Goal: Information Seeking & Learning: Compare options

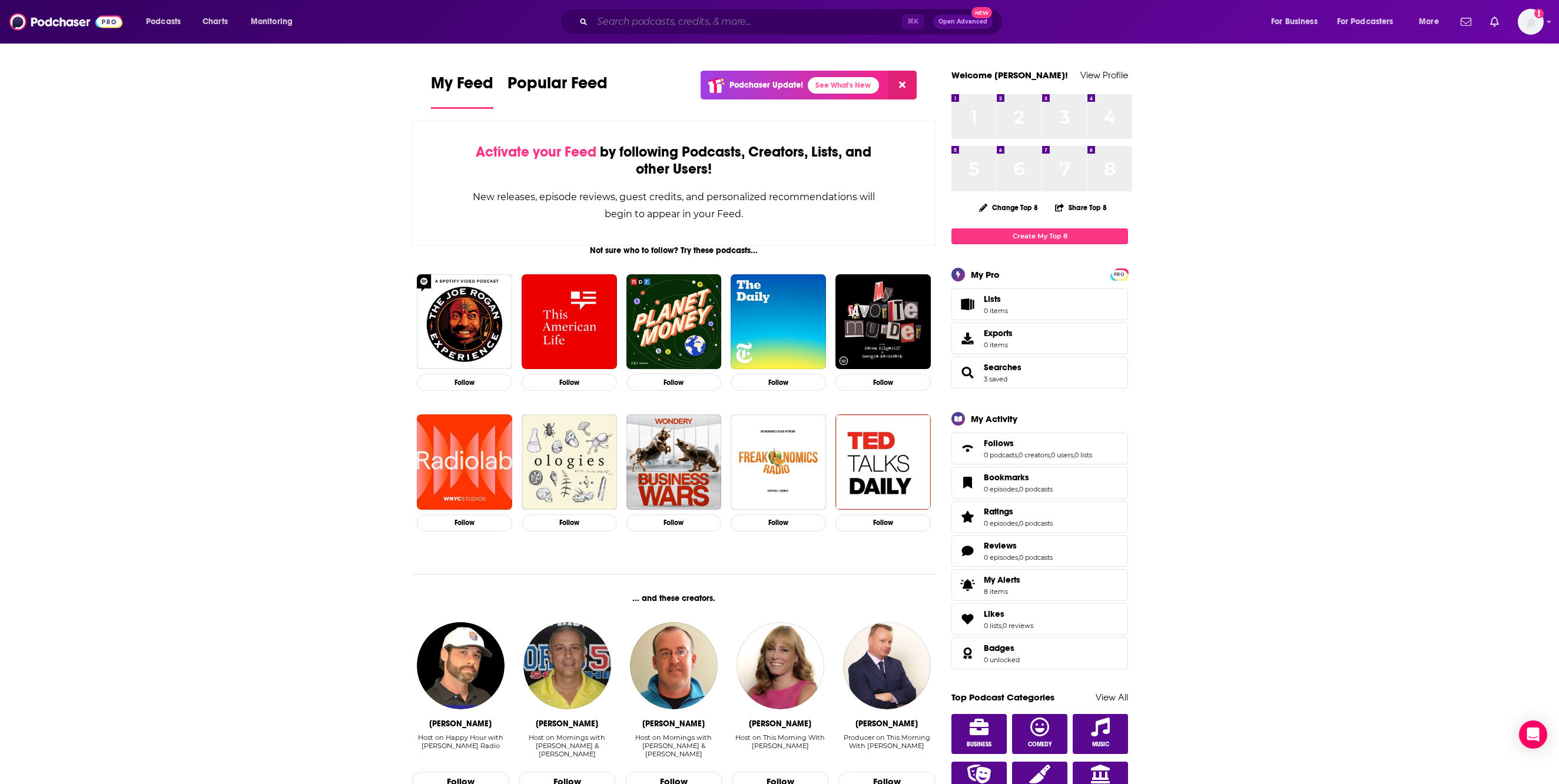
click at [637, 31] on input "Search podcasts, credits, & more..." at bounding box center [747, 22] width 310 height 19
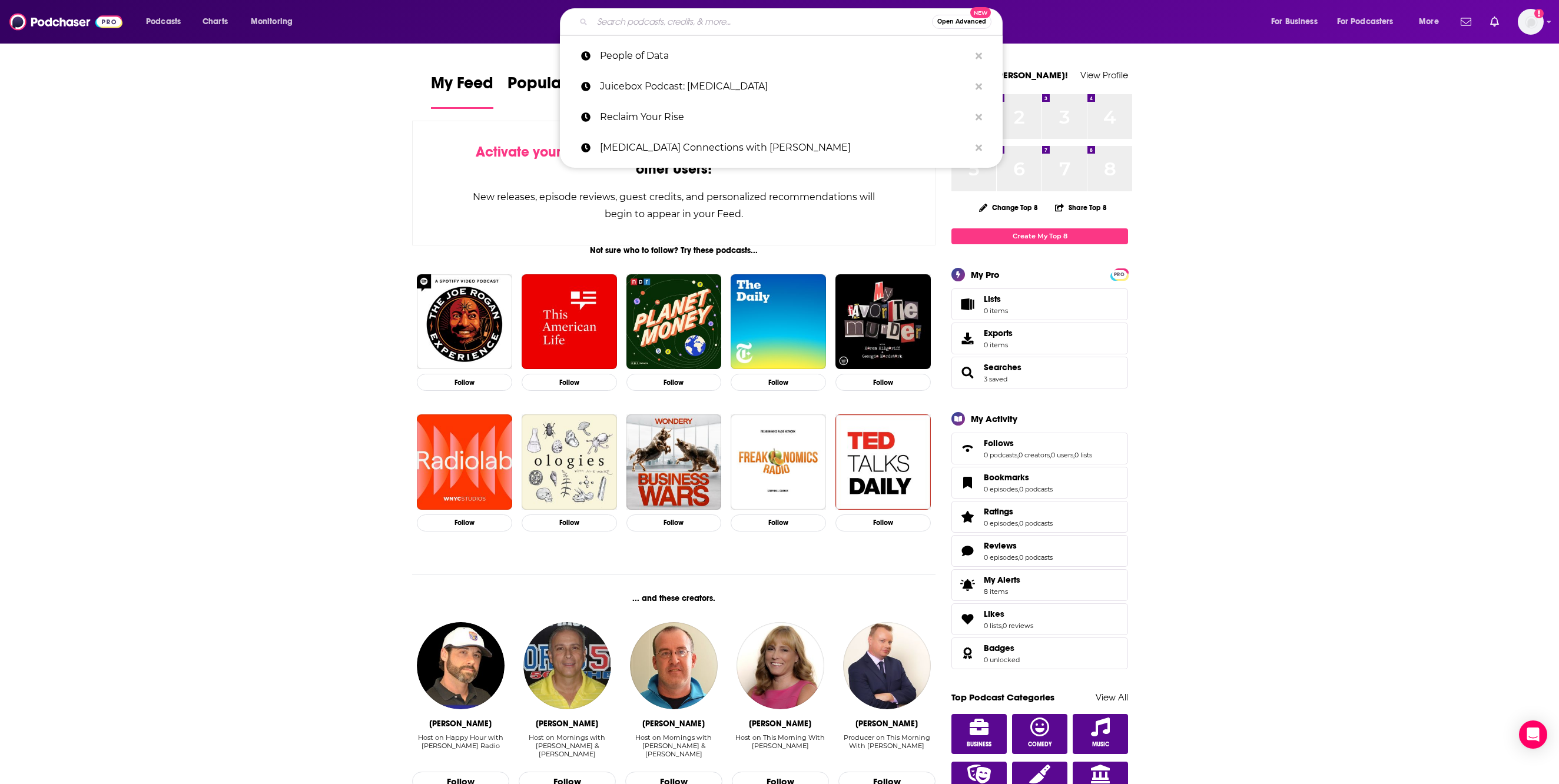
paste input "QSR Uncut"
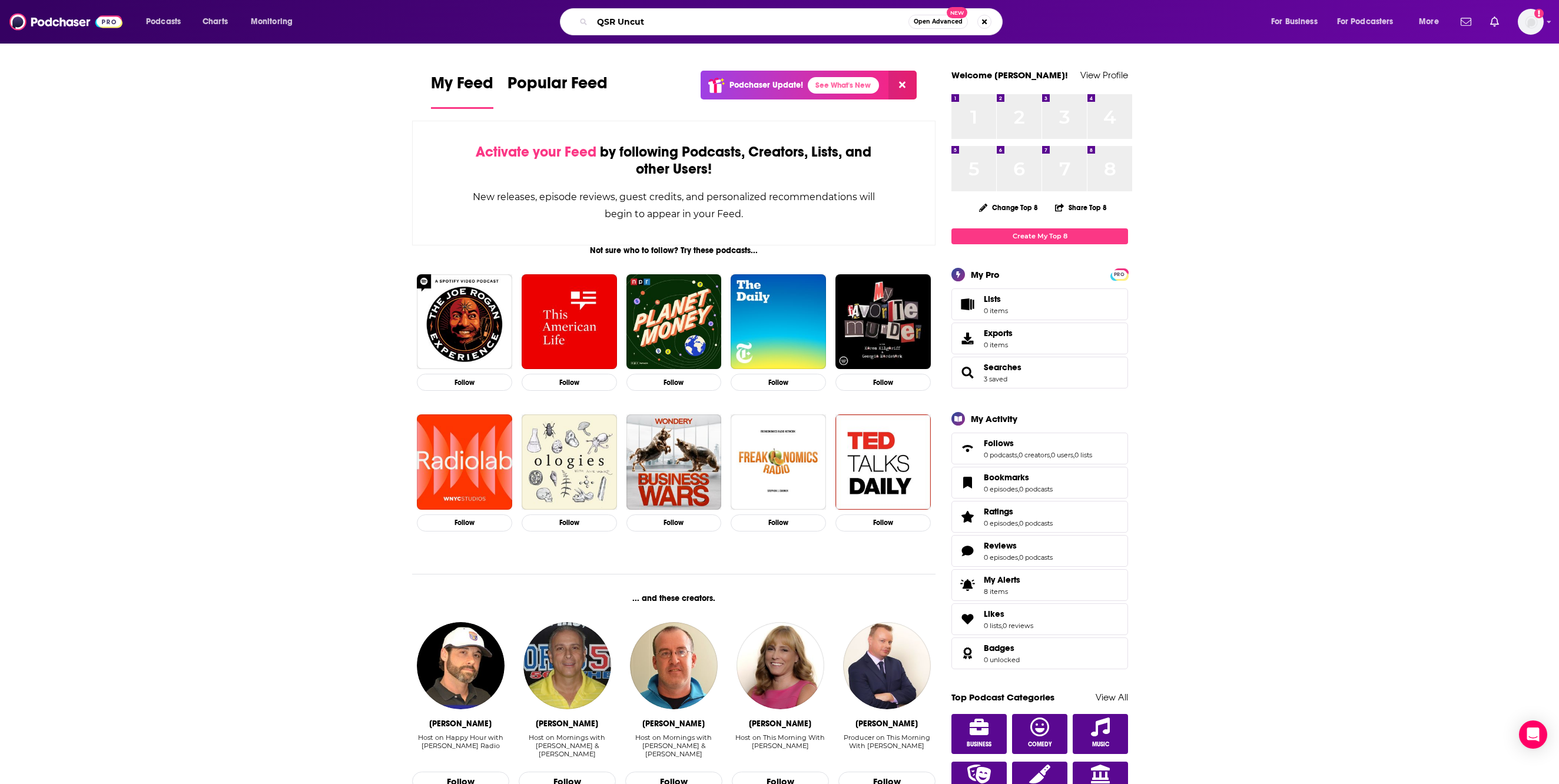
type input "QSR Uncut"
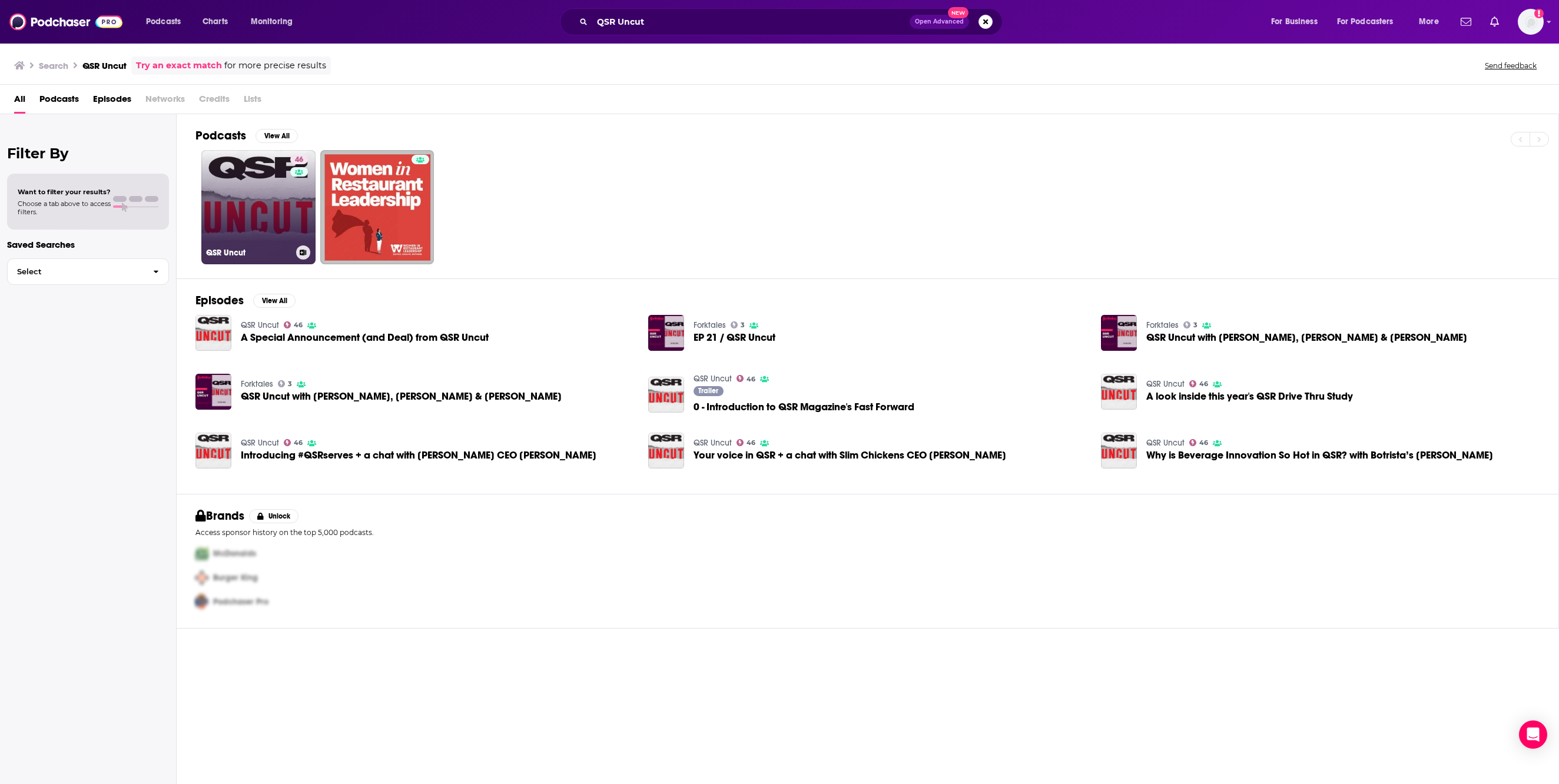
click at [277, 222] on link "46 QSR Uncut" at bounding box center [259, 208] width 114 height 114
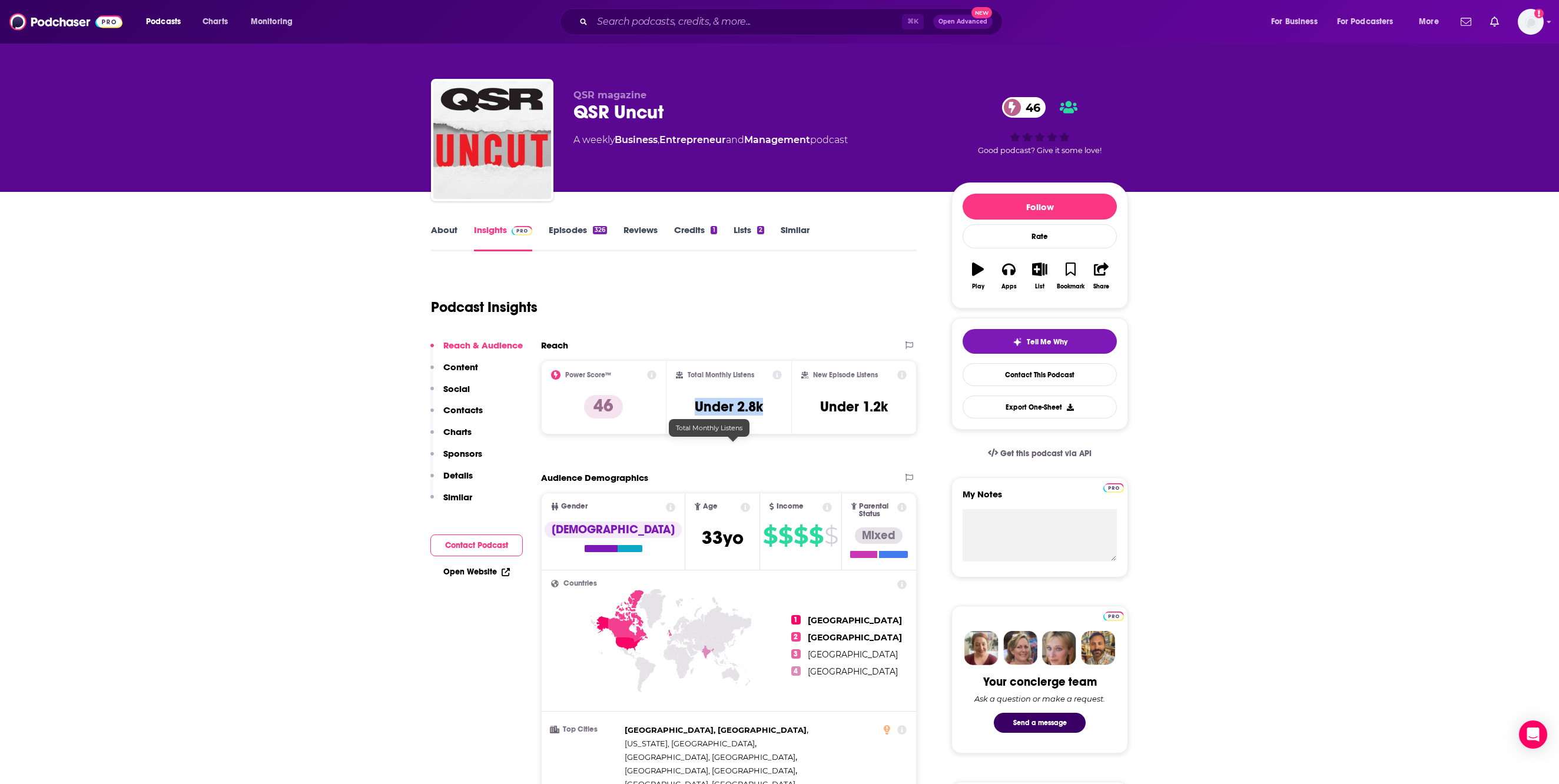
drag, startPoint x: 697, startPoint y: 453, endPoint x: 778, endPoint y: 456, distance: 81.1
click at [778, 425] on div "Total Monthly Listens Under 2.8k" at bounding box center [730, 397] width 107 height 54
copy h3 "Under 2.8k"
click at [625, 28] on input "Search podcasts, credits, & more..." at bounding box center [747, 22] width 310 height 19
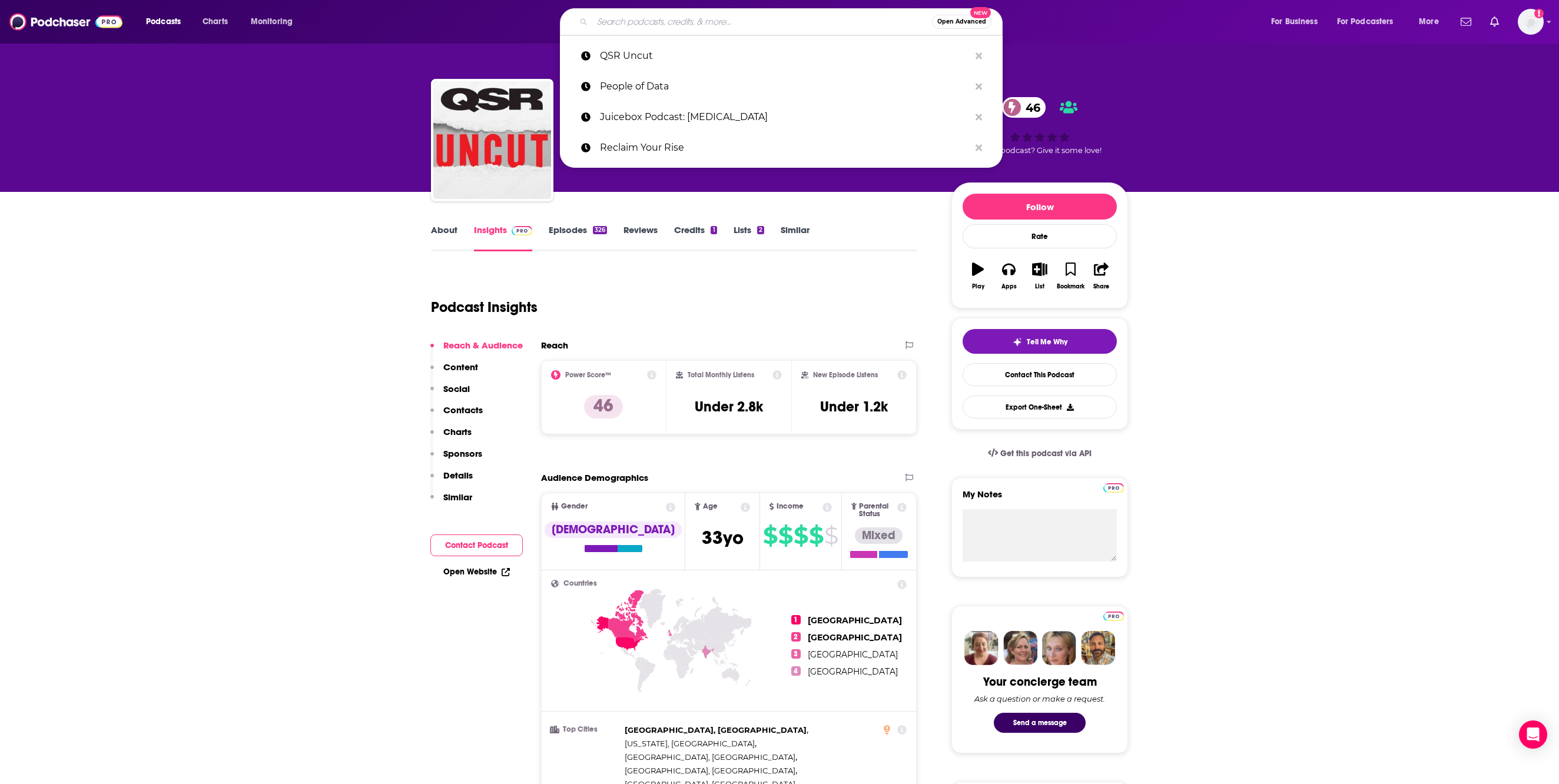
paste input "Menu Talk"
type input "Menu Talk"
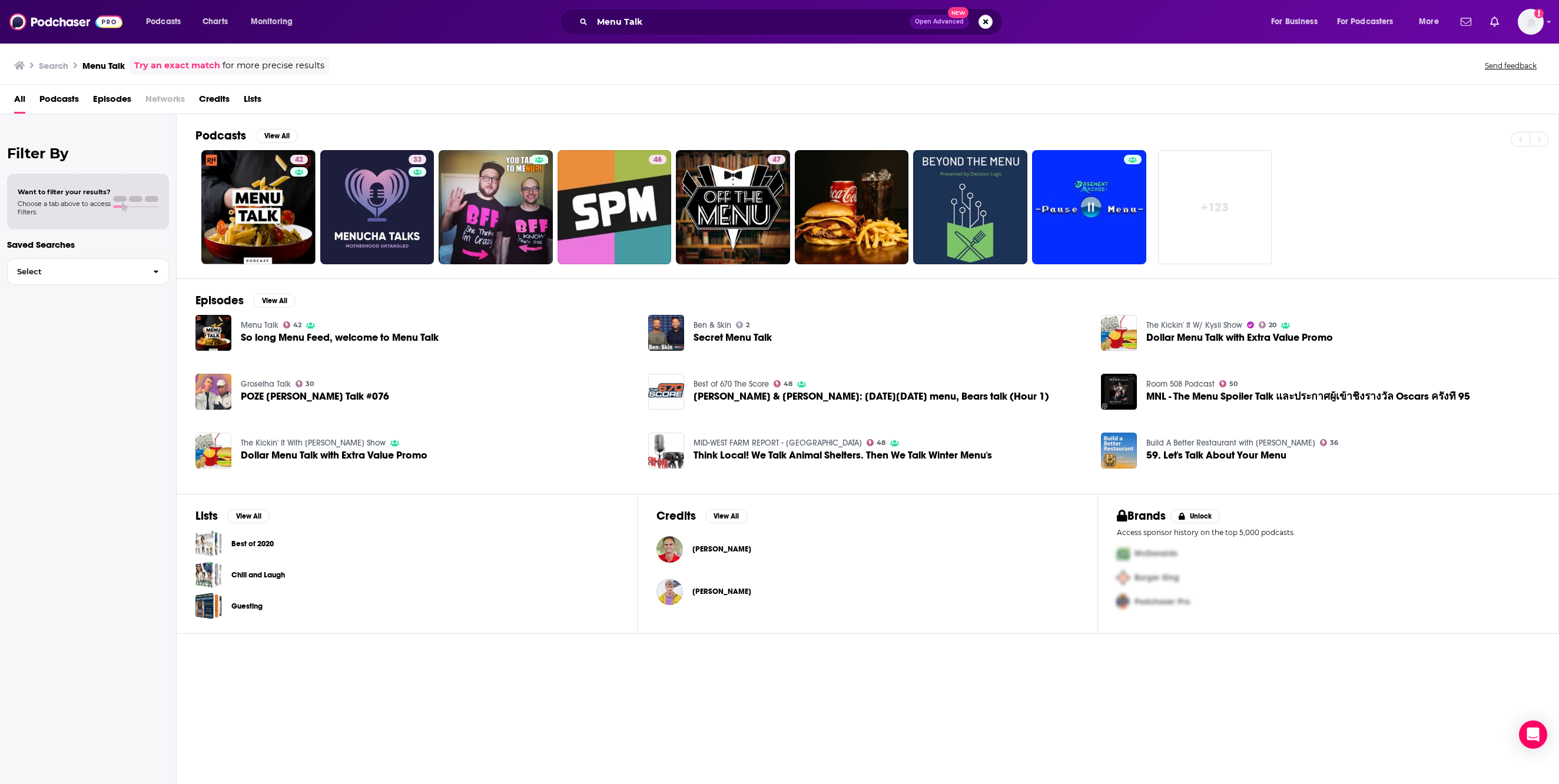
click at [232, 351] on img "So long Menu Feed, welcome to Menu Talk" at bounding box center [214, 333] width 36 height 36
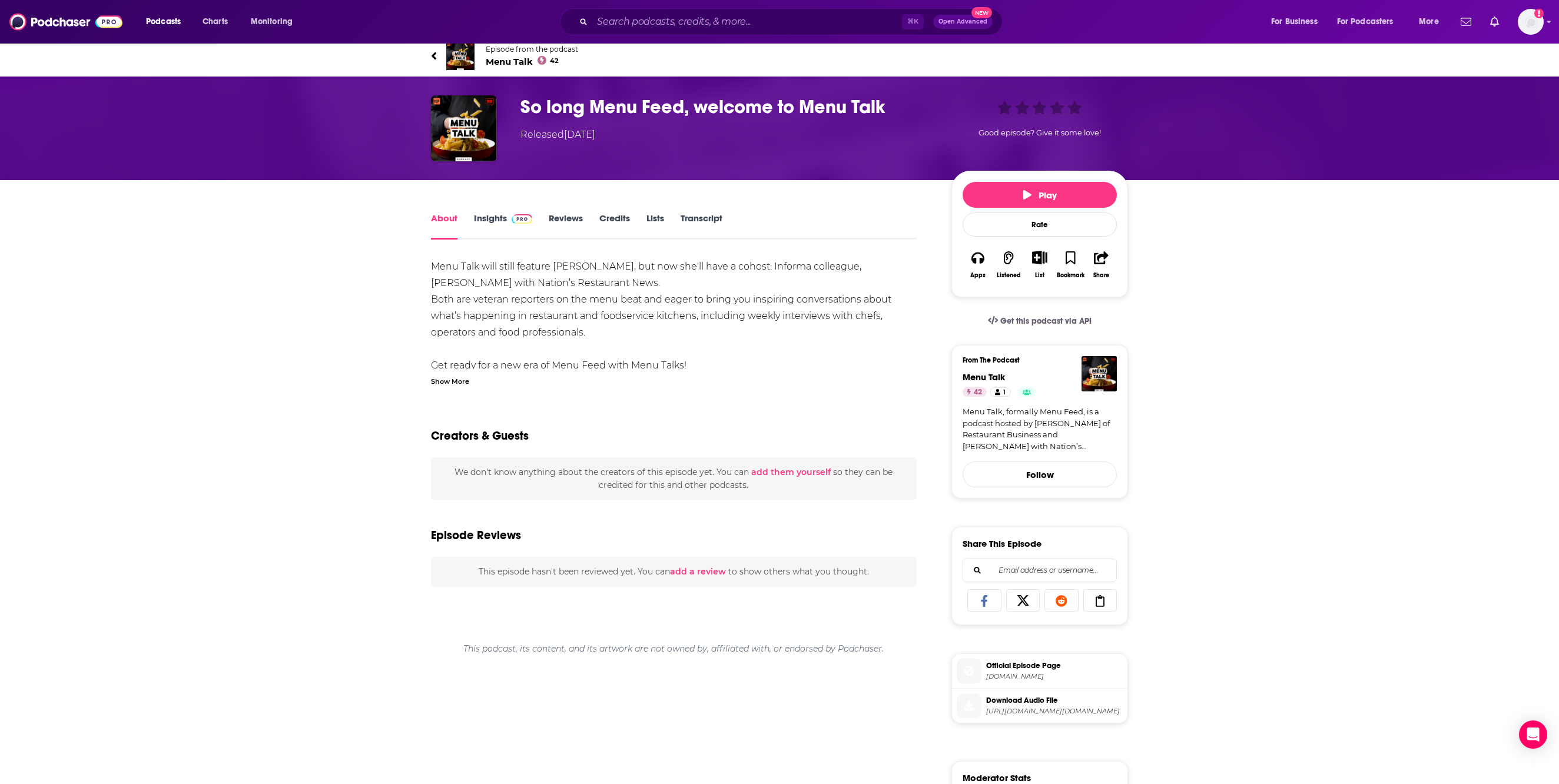
scroll to position [9, 0]
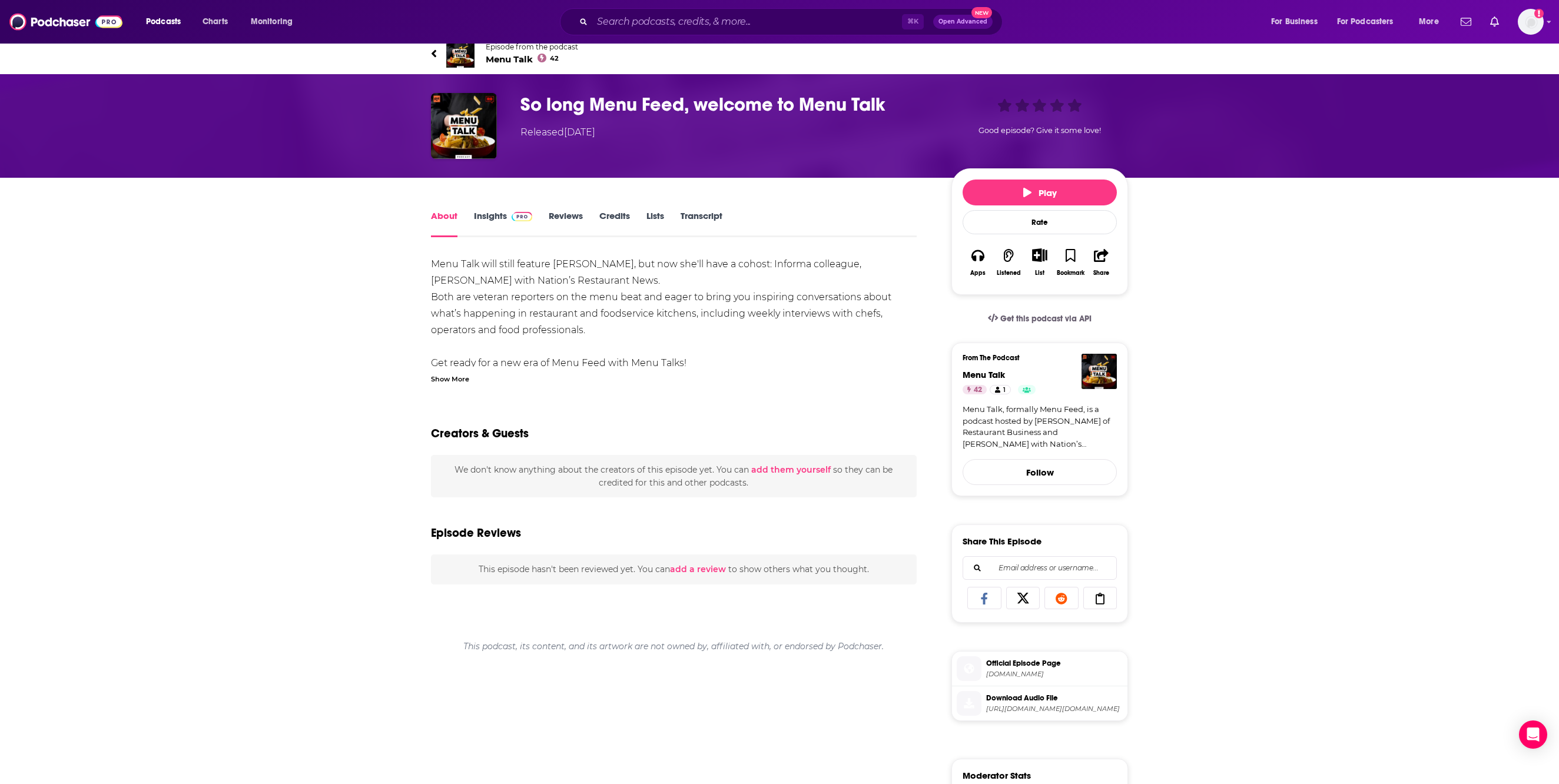
click at [474, 237] on link "Insights" at bounding box center [503, 224] width 59 height 27
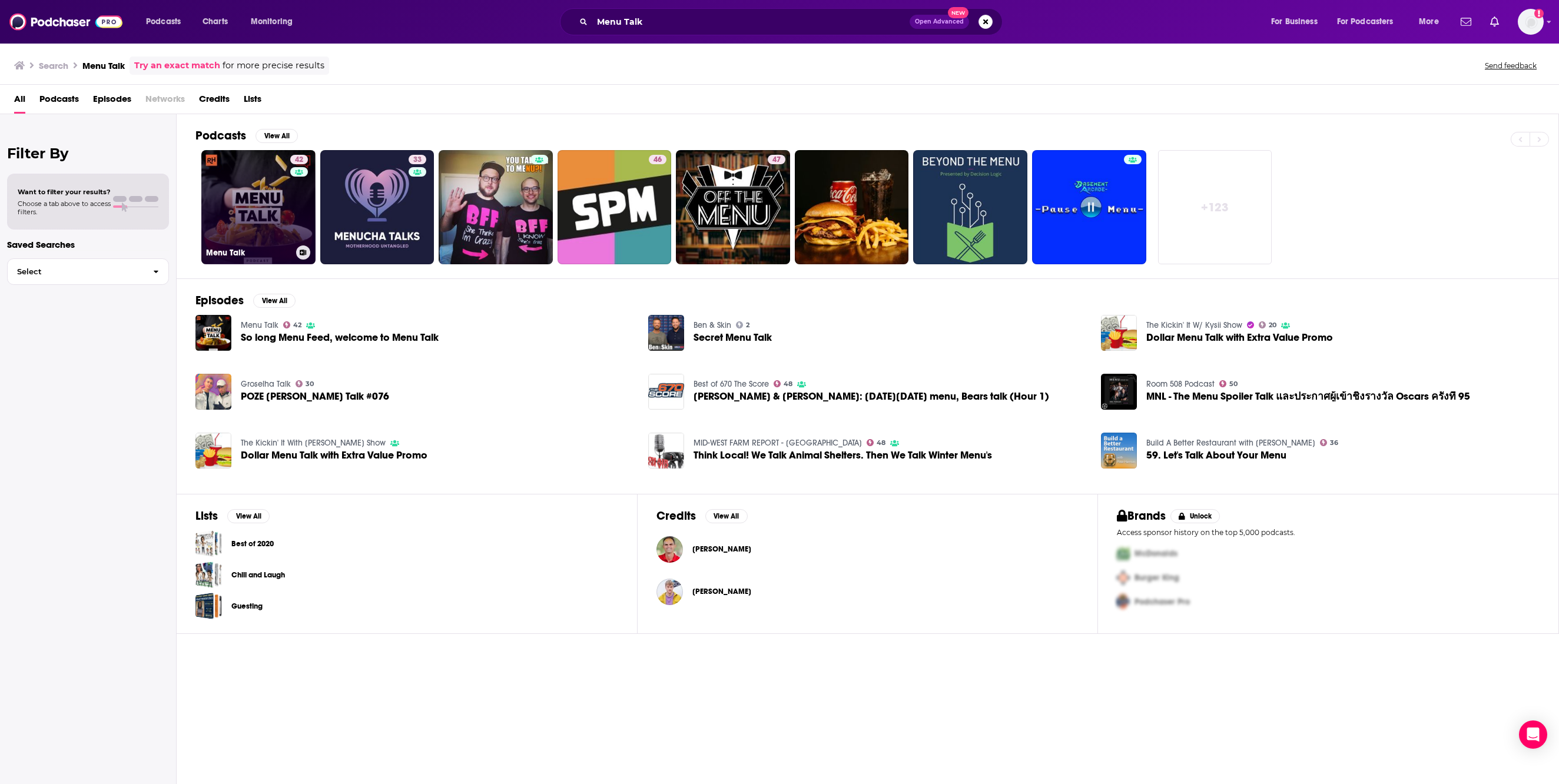
click at [274, 234] on link "42 Menu Talk" at bounding box center [259, 208] width 114 height 114
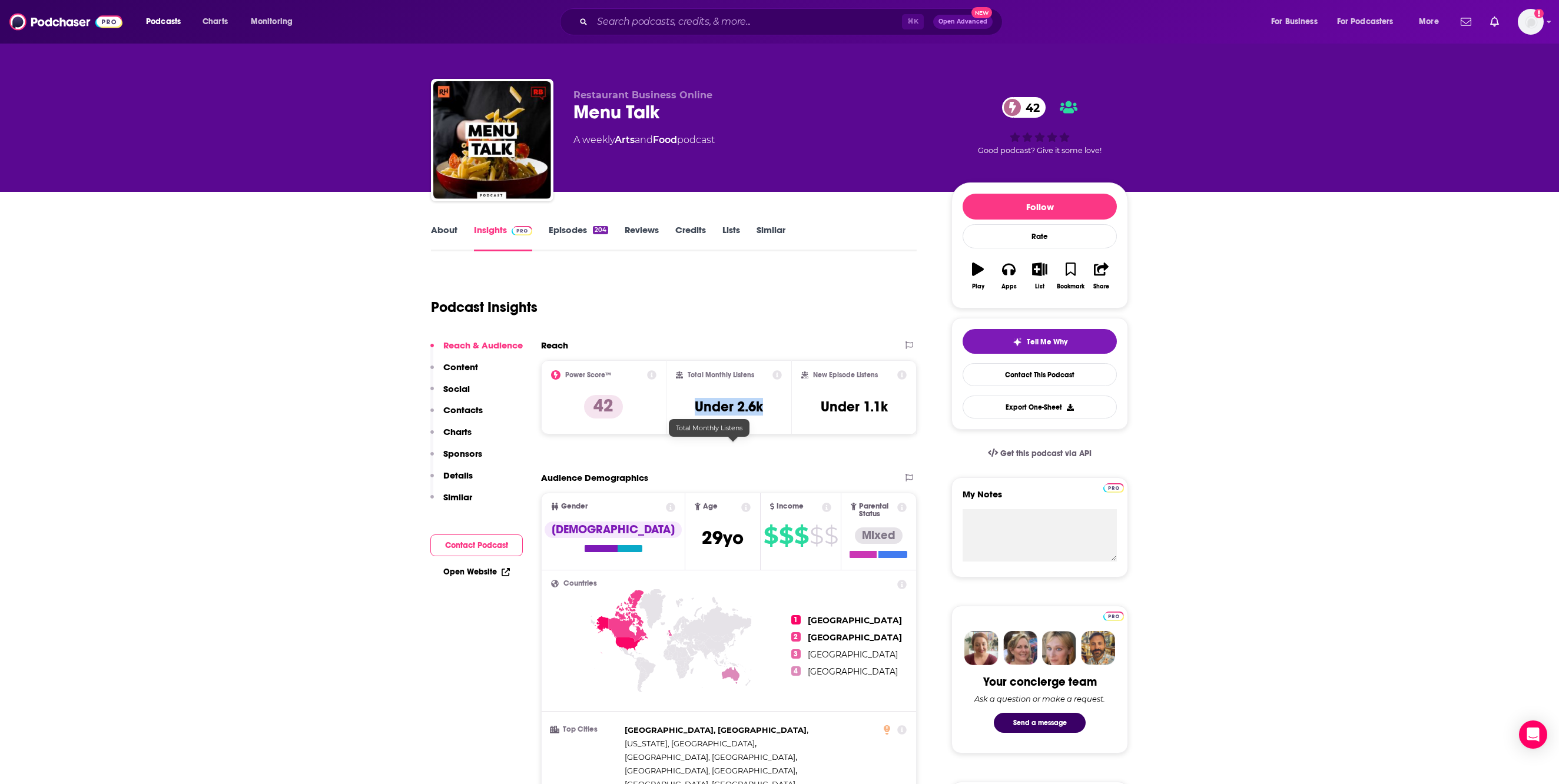
drag, startPoint x: 697, startPoint y: 453, endPoint x: 774, endPoint y: 455, distance: 77.0
click at [774, 425] on div "Total Monthly Listens Under 2.6k" at bounding box center [730, 397] width 107 height 54
copy h3 "Under 2.6k"
click at [592, 23] on input "Search podcasts, credits, & more..." at bounding box center [747, 22] width 310 height 19
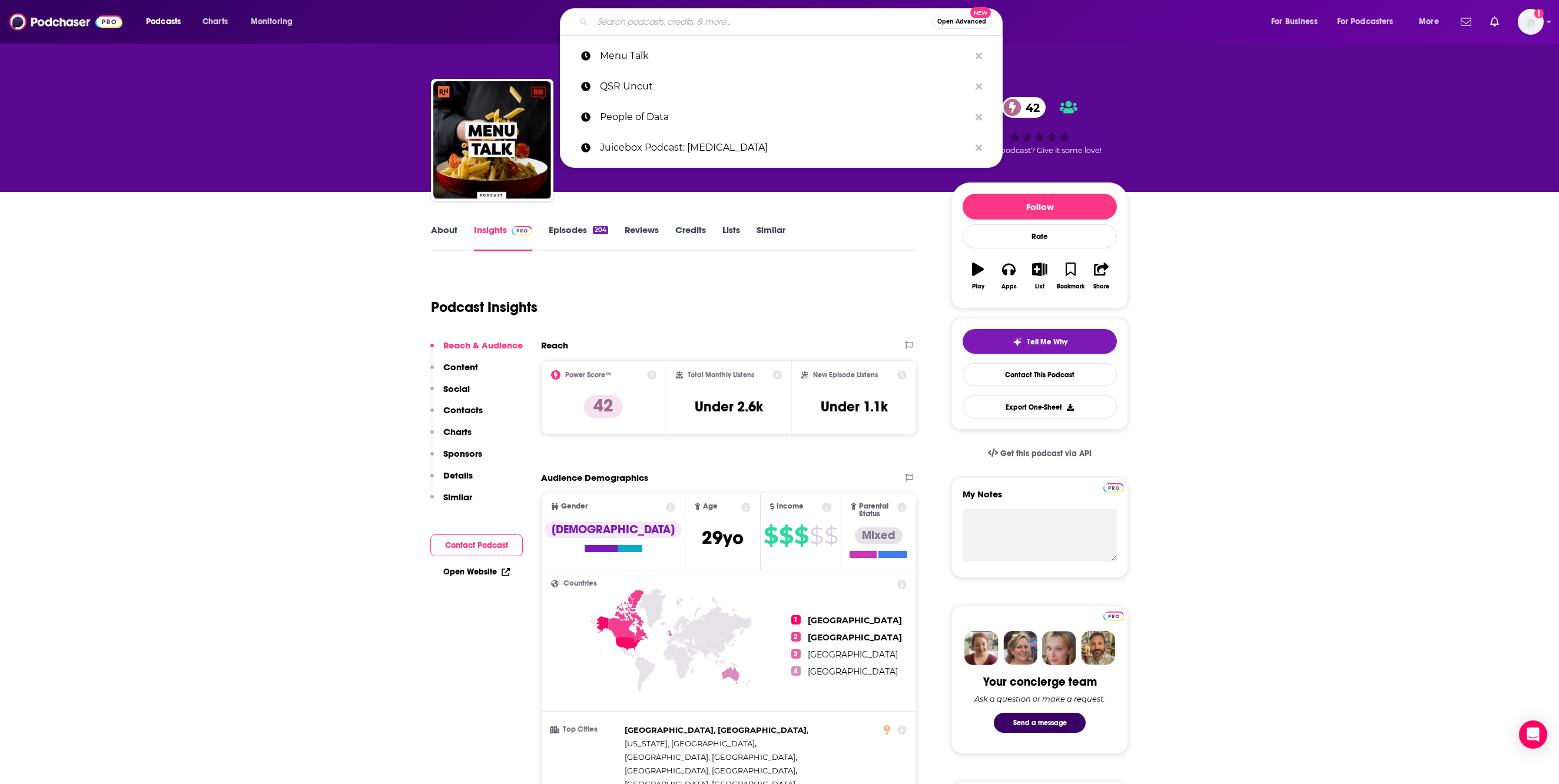
paste input "A Deeper Dive"
type input "A Deeper Dive"
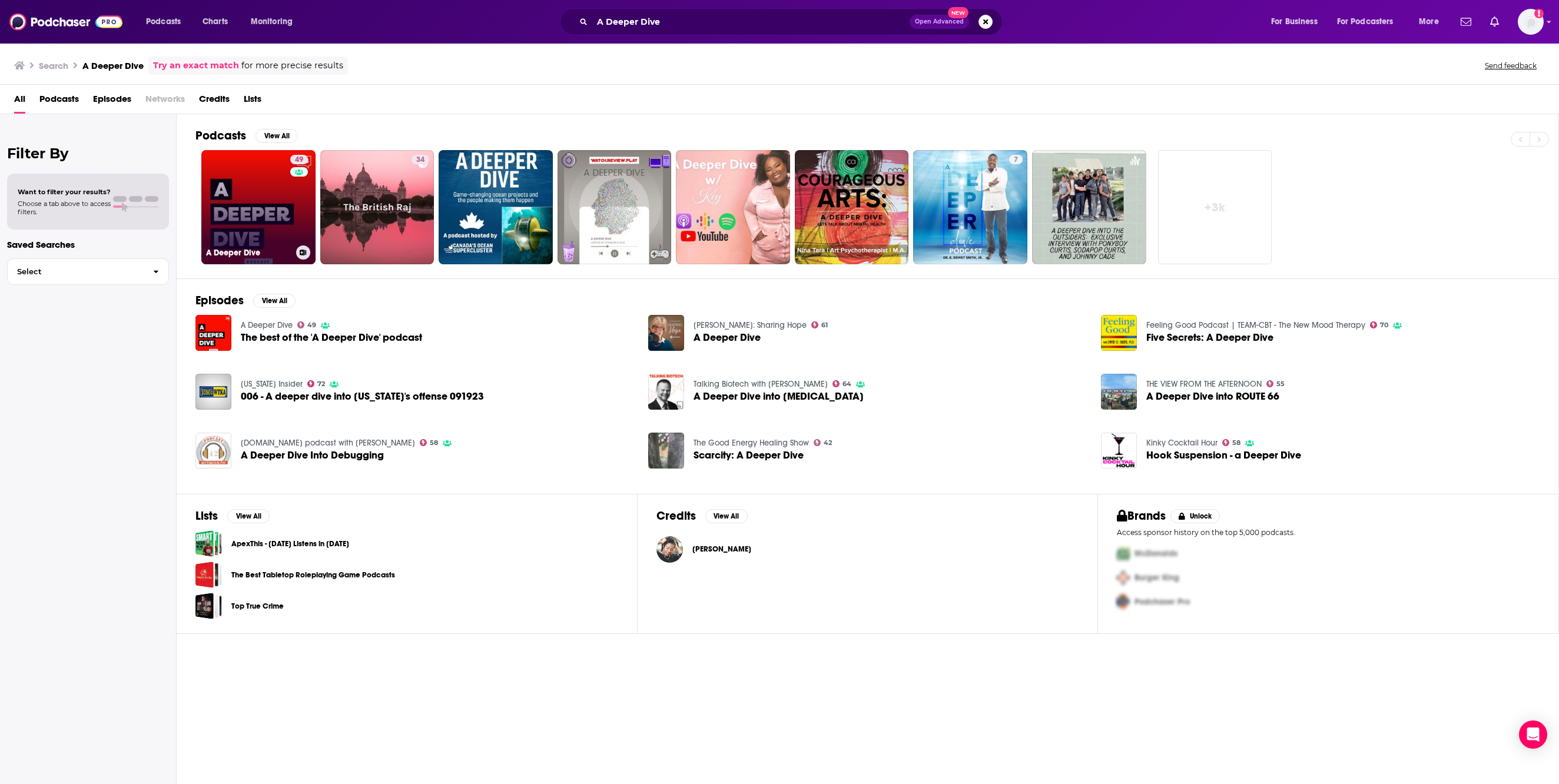
click at [264, 224] on link "49 A Deeper Dive" at bounding box center [259, 208] width 114 height 114
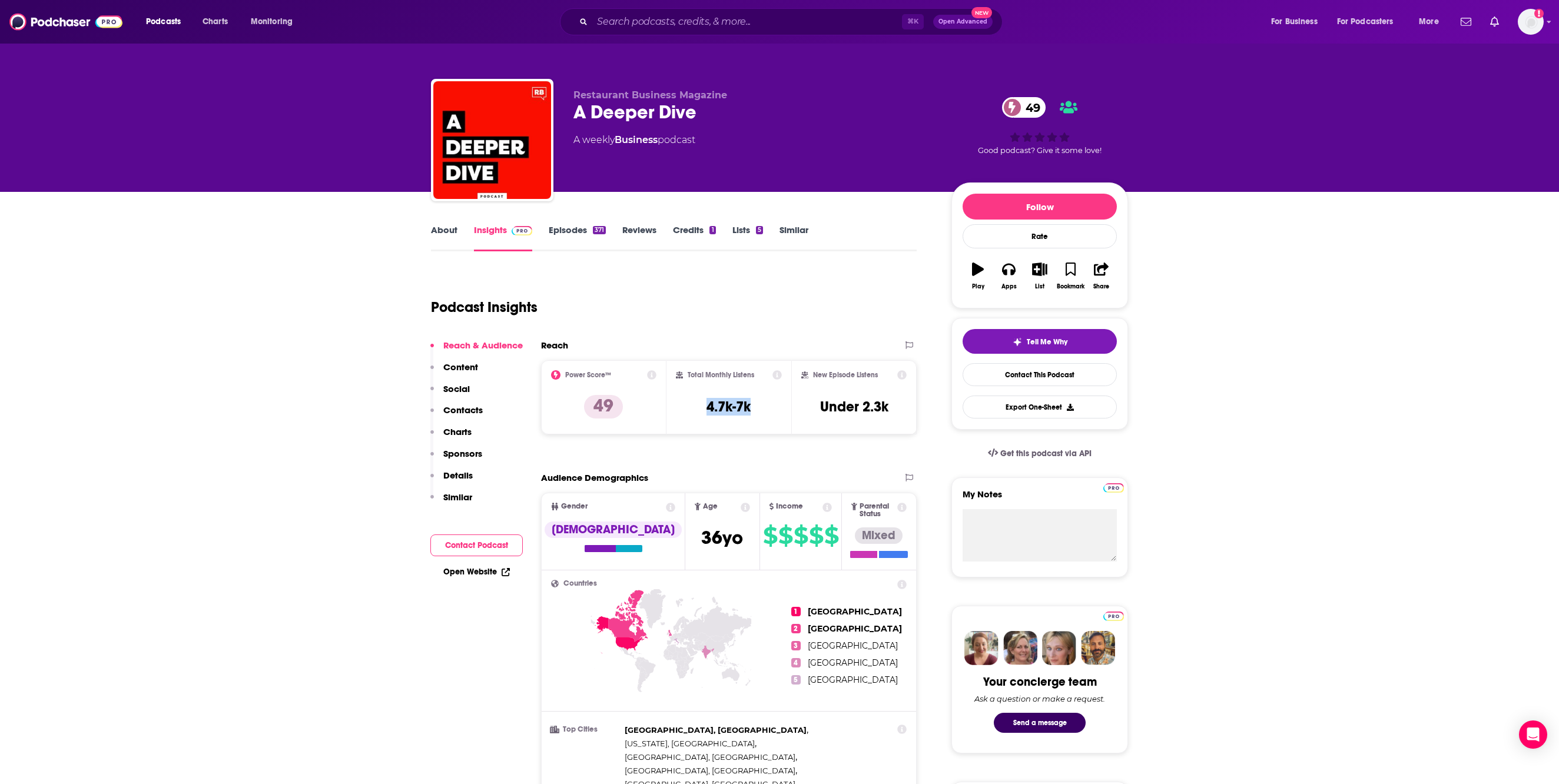
drag, startPoint x: 703, startPoint y: 451, endPoint x: 760, endPoint y: 459, distance: 57.6
click at [760, 425] on div "Total Monthly Listens 4.7k-7k" at bounding box center [730, 397] width 107 height 54
copy h3 "4.7k-7k"
